Goal: Entertainment & Leisure: Consume media (video, audio)

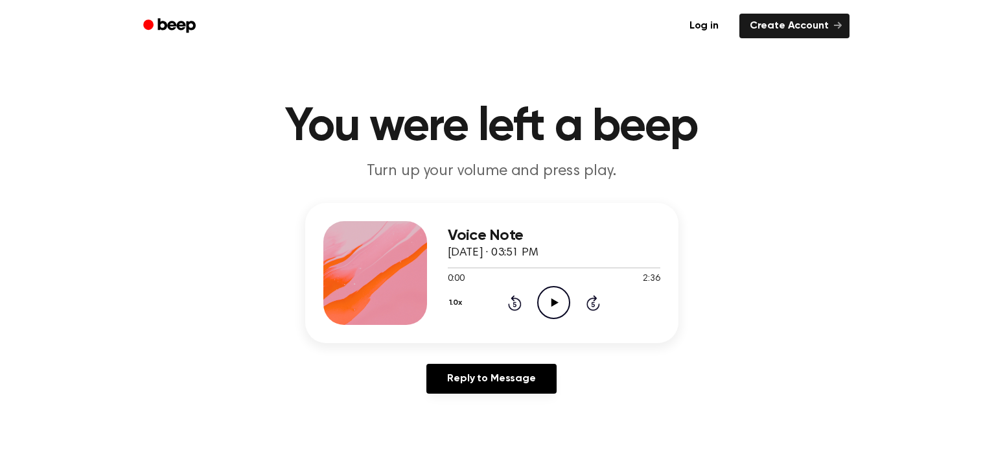
click at [548, 299] on icon "Play Audio" at bounding box center [553, 302] width 33 height 33
click at [598, 296] on icon "Skip 5 seconds" at bounding box center [593, 302] width 14 height 17
click at [610, 304] on div "1.0x Rewind 5 seconds Pause Audio Skip 5 seconds" at bounding box center [554, 302] width 212 height 33
click at [599, 297] on icon "Skip 5 seconds" at bounding box center [593, 302] width 14 height 17
click at [600, 306] on div "1.0x Rewind 5 seconds Pause Audio Skip 5 seconds" at bounding box center [554, 302] width 212 height 33
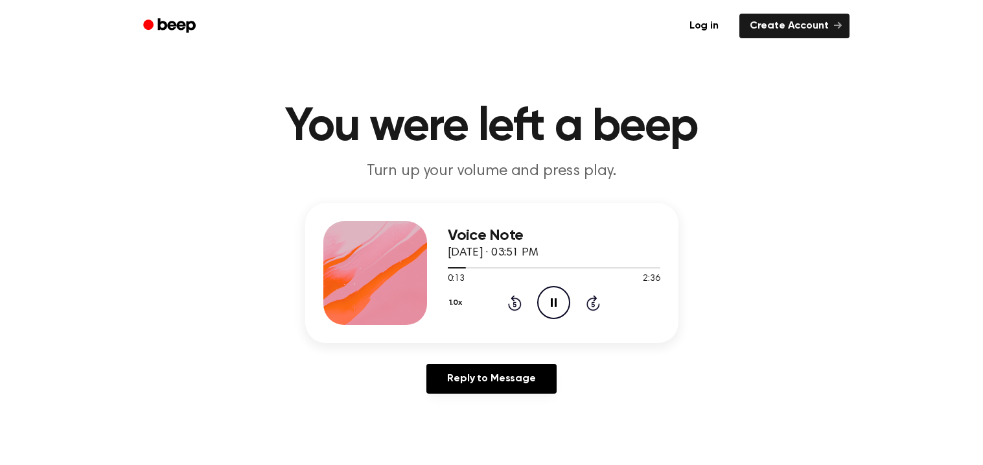
click at [595, 310] on icon at bounding box center [593, 303] width 14 height 16
click at [586, 298] on icon "Skip 5 seconds" at bounding box center [593, 302] width 14 height 17
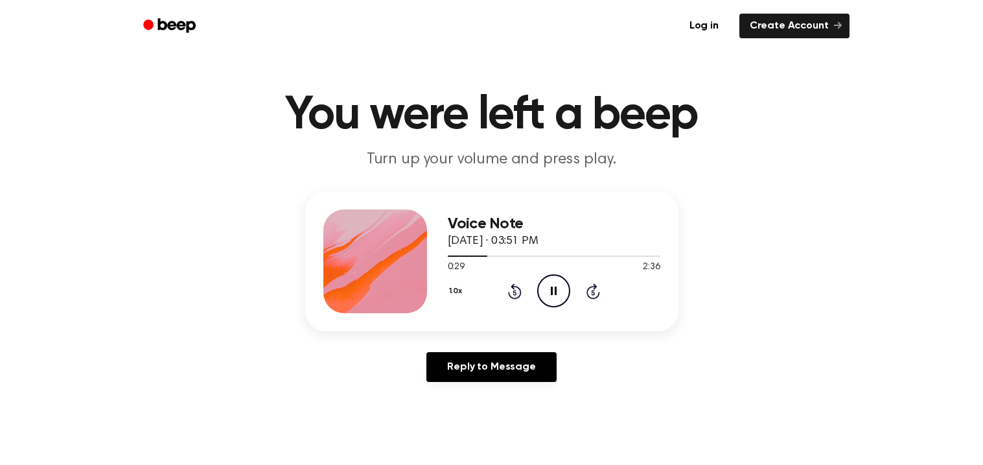
scroll to position [50, 0]
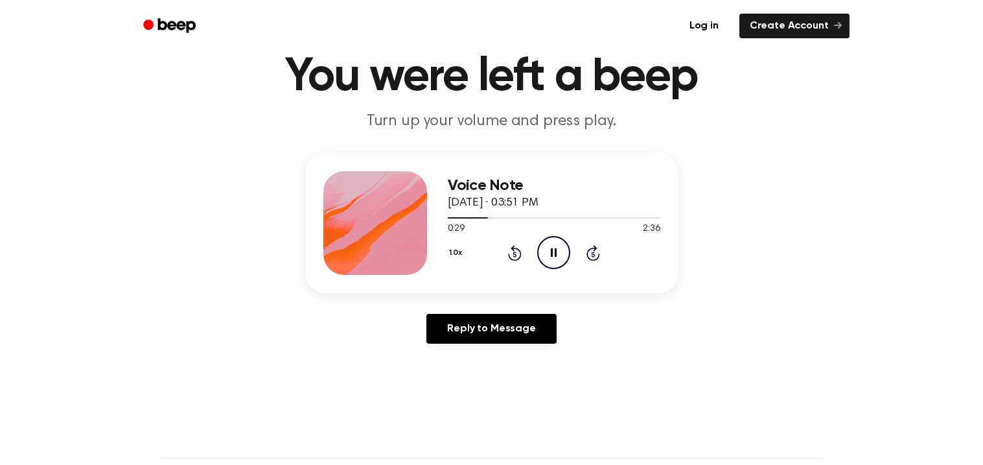
click at [588, 244] on icon "Skip 5 seconds" at bounding box center [593, 252] width 14 height 17
click at [587, 255] on icon at bounding box center [593, 253] width 14 height 16
click at [562, 257] on icon "Pause Audio" at bounding box center [553, 252] width 33 height 33
click at [551, 242] on icon "Play Audio" at bounding box center [553, 252] width 33 height 33
click at [514, 253] on icon at bounding box center [514, 253] width 3 height 5
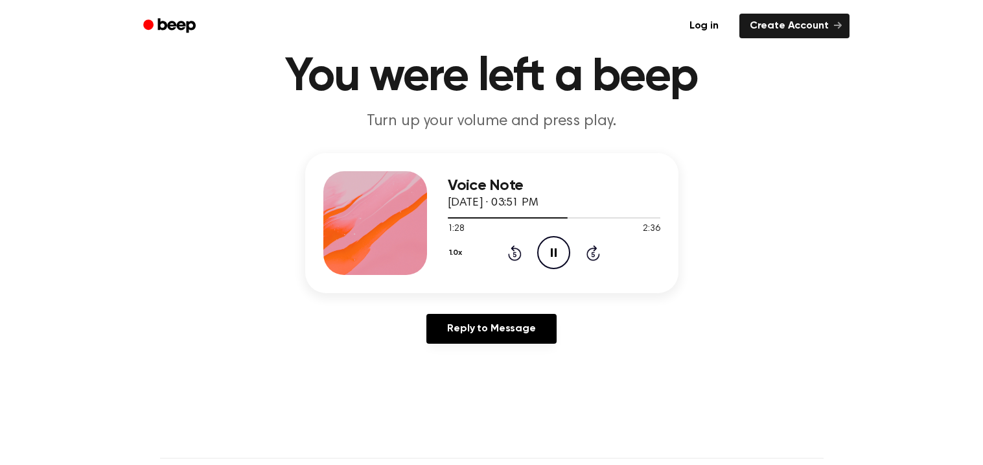
click at [512, 253] on icon "Rewind 5 seconds" at bounding box center [514, 252] width 14 height 17
click at [547, 258] on icon "Pause Audio" at bounding box center [553, 252] width 33 height 33
click at [552, 244] on icon "Play Audio" at bounding box center [553, 252] width 33 height 33
click at [540, 246] on icon "Pause Audio" at bounding box center [553, 252] width 33 height 33
click at [558, 257] on icon "Play Audio" at bounding box center [553, 252] width 33 height 33
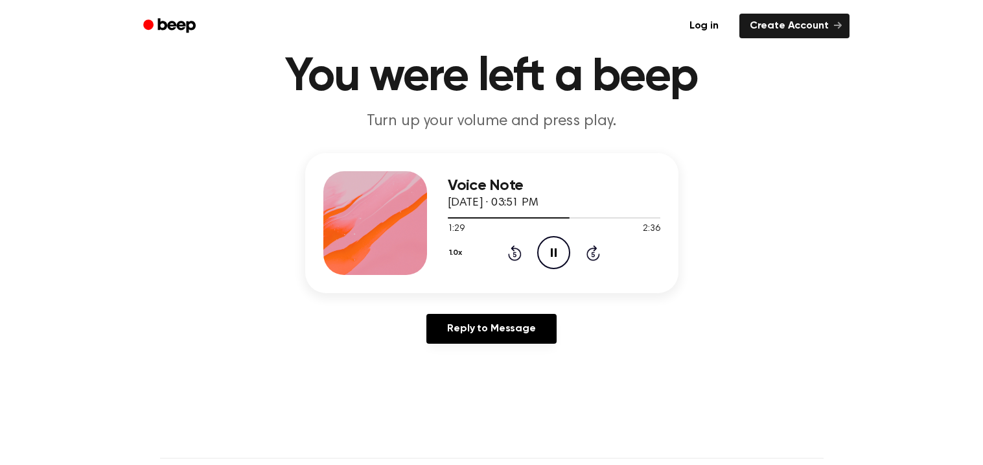
click at [509, 245] on icon "Rewind 5 seconds" at bounding box center [514, 252] width 14 height 17
click at [522, 267] on div "1.0x Rewind 5 seconds Pause Audio Skip 5 seconds" at bounding box center [554, 252] width 212 height 33
click at [518, 258] on icon at bounding box center [515, 253] width 14 height 16
click at [514, 253] on icon at bounding box center [514, 253] width 3 height 5
click at [516, 258] on icon at bounding box center [515, 253] width 14 height 16
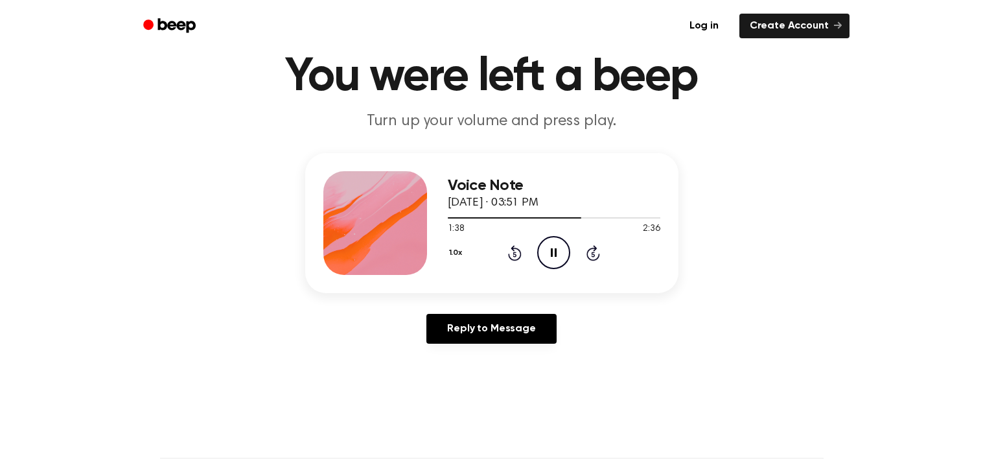
click at [550, 250] on icon "Pause Audio" at bounding box center [553, 252] width 33 height 33
click at [544, 254] on icon "Play Audio" at bounding box center [553, 252] width 33 height 33
click at [554, 264] on icon "Pause Audio" at bounding box center [553, 252] width 33 height 33
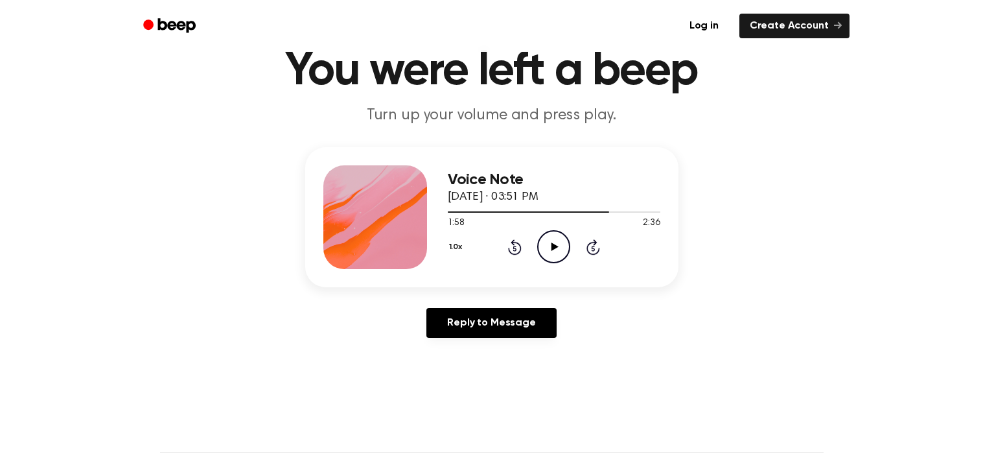
scroll to position [60, 0]
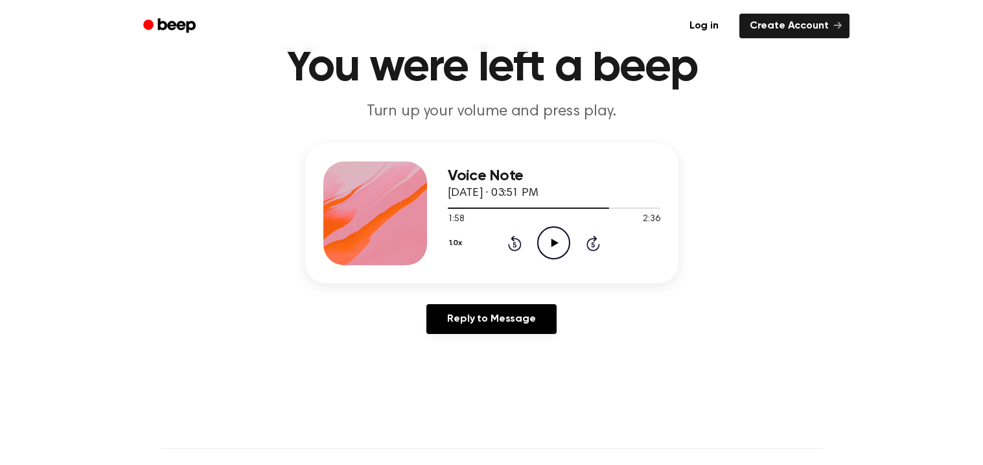
click at [547, 246] on icon "Play Audio" at bounding box center [553, 242] width 33 height 33
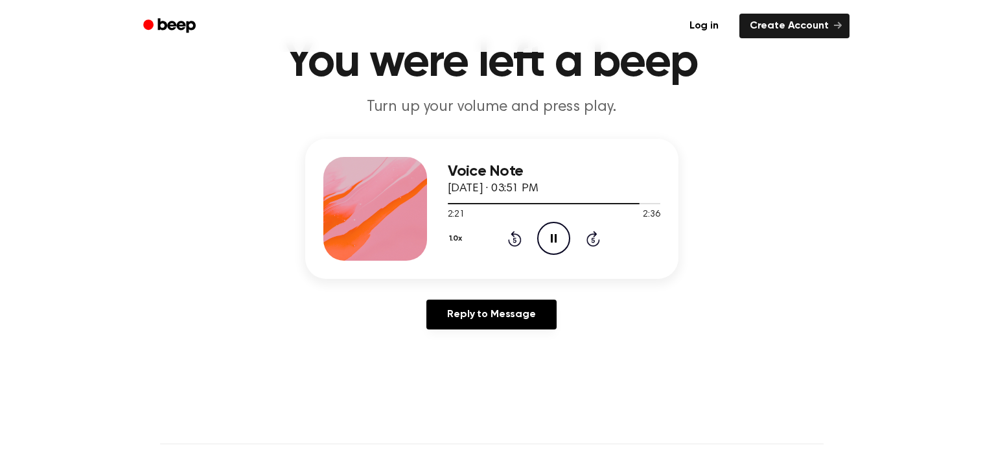
click at [560, 247] on icon "Pause Audio" at bounding box center [553, 238] width 33 height 33
click at [560, 244] on icon "Play Audio" at bounding box center [553, 238] width 33 height 33
click at [558, 235] on icon "Pause Audio" at bounding box center [553, 238] width 33 height 33
